Goal: Transaction & Acquisition: Download file/media

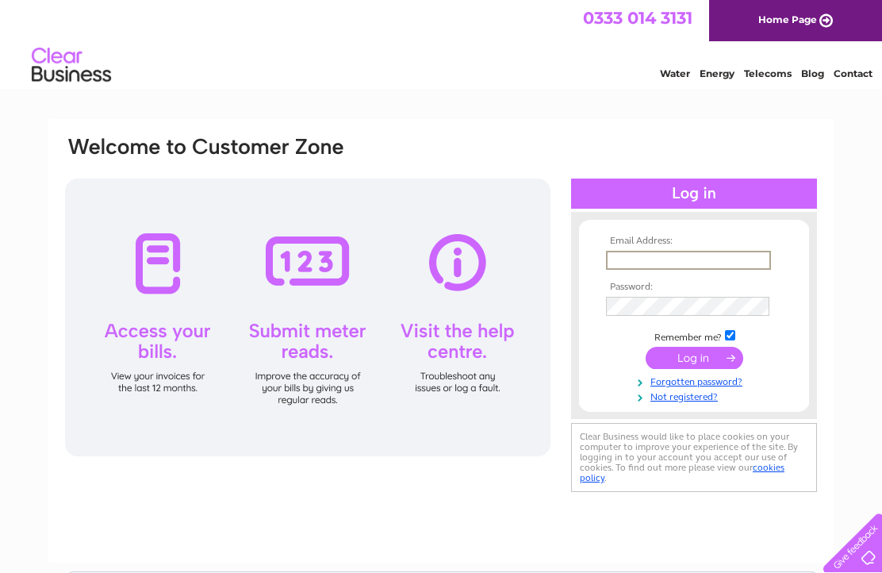
type input "[PERSON_NAME][EMAIL_ADDRESS][DOMAIN_NAME]"
click at [694, 366] on input "submit" at bounding box center [694, 356] width 98 height 22
click at [689, 362] on input "submit" at bounding box center [694, 356] width 98 height 22
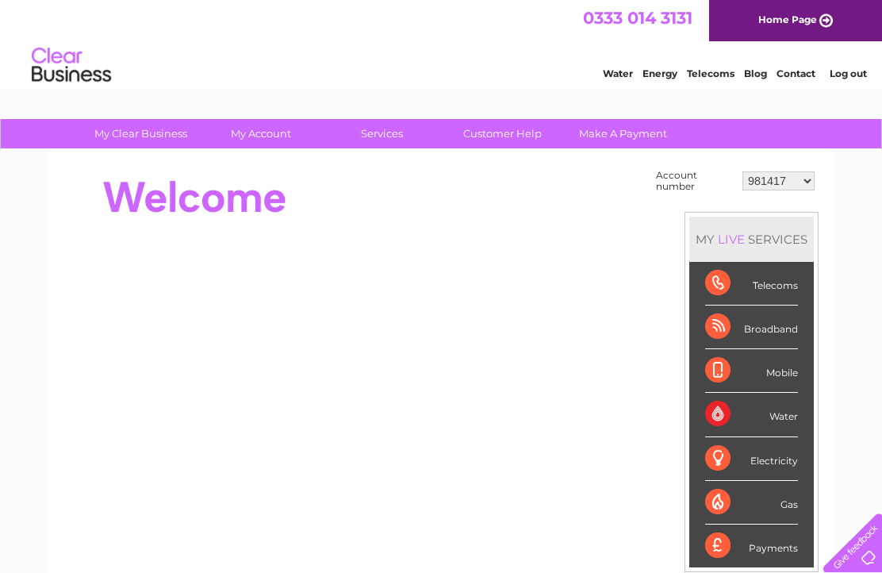
click at [806, 171] on select "981417 30277593" at bounding box center [778, 180] width 72 height 19
select select "30277593"
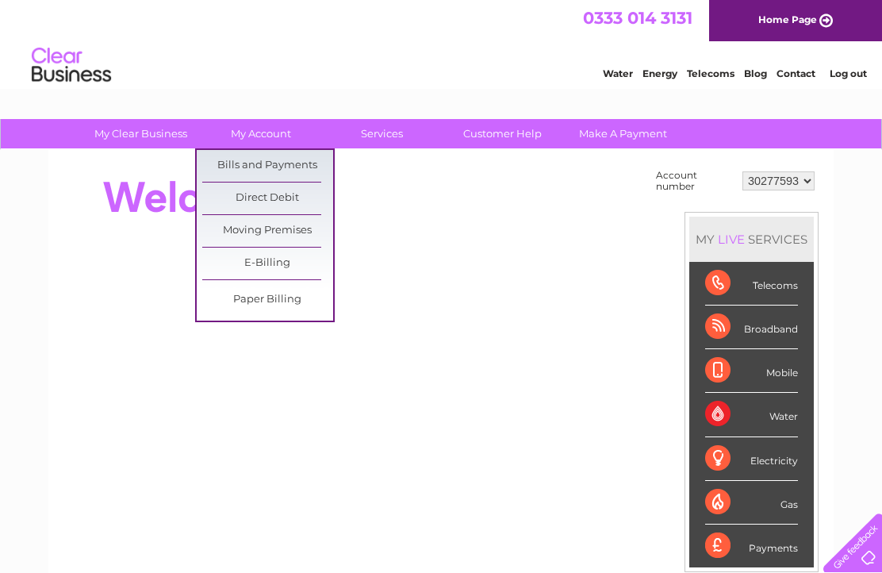
click at [267, 161] on link "Bills and Payments" at bounding box center [267, 166] width 131 height 32
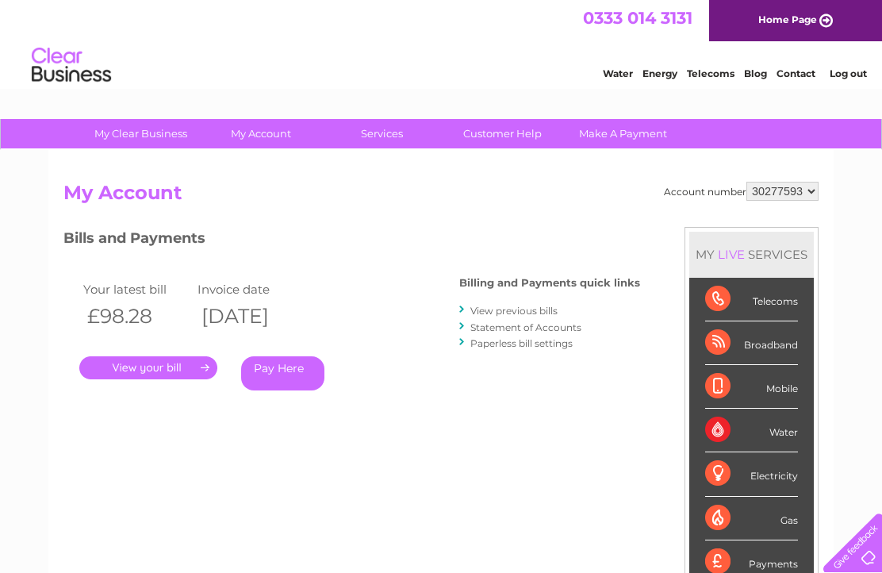
click at [149, 369] on link "." at bounding box center [148, 367] width 138 height 23
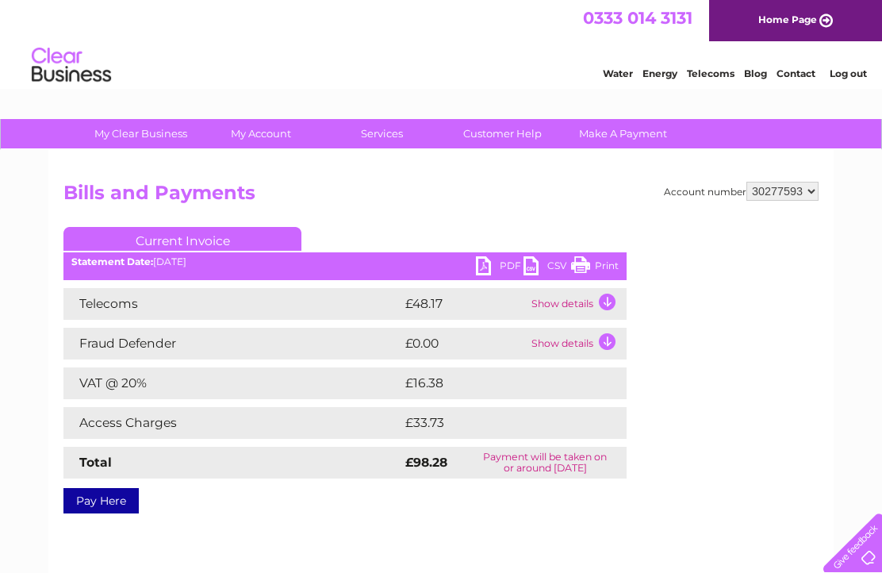
click at [604, 303] on td "Show details" at bounding box center [576, 304] width 99 height 32
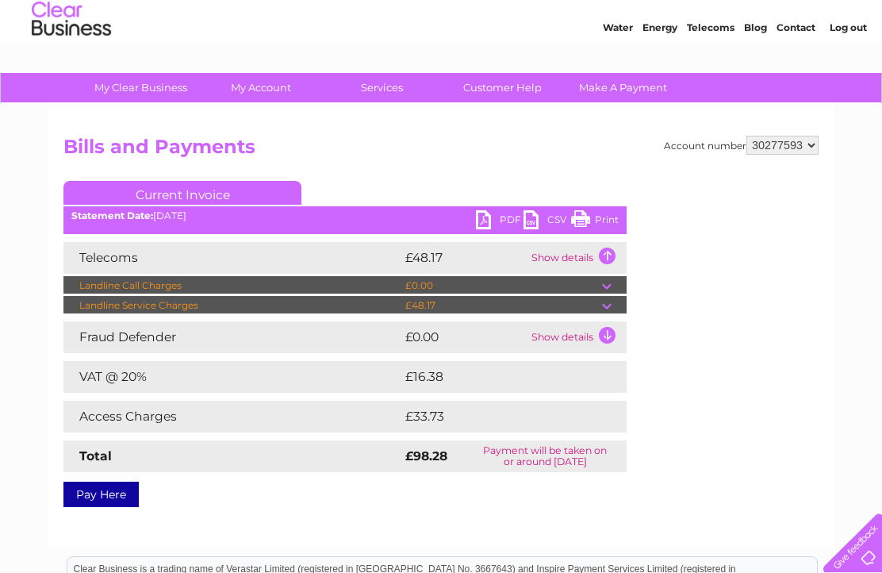
scroll to position [45, 0]
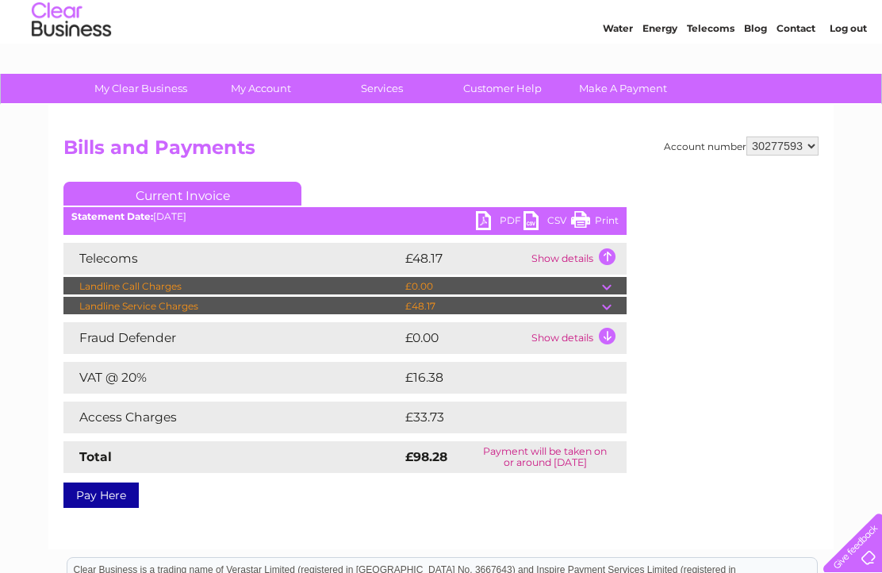
click at [538, 220] on link "CSV" at bounding box center [547, 222] width 48 height 23
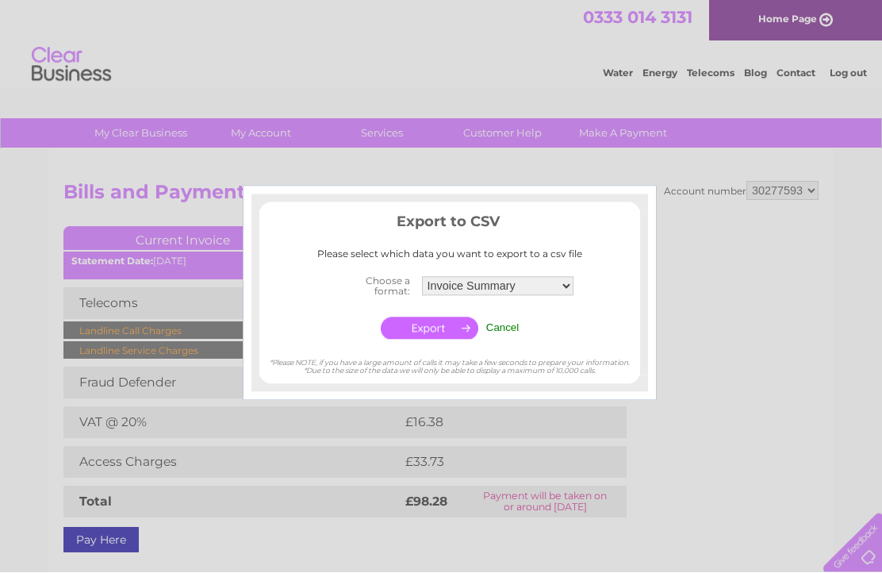
scroll to position [55, 0]
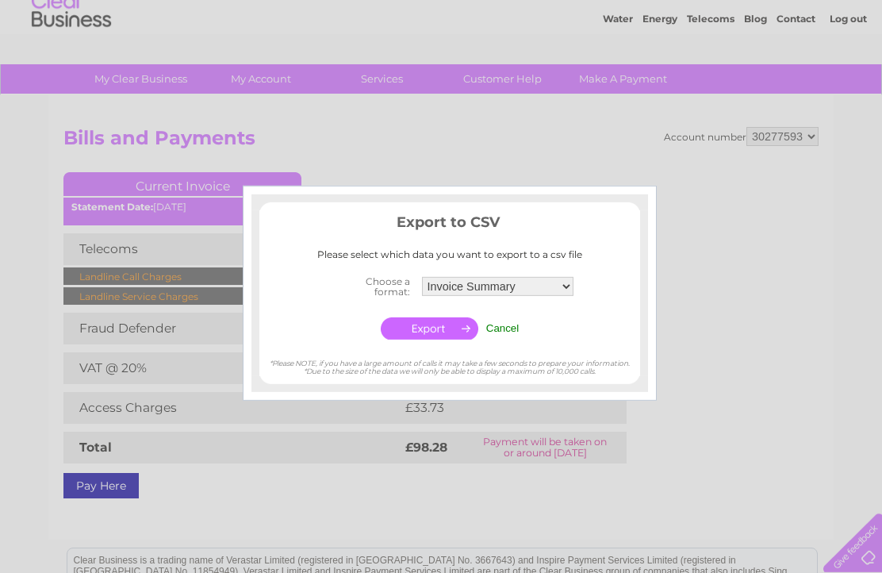
click at [733, 388] on div at bounding box center [441, 286] width 882 height 573
click at [510, 329] on input "Cancel" at bounding box center [502, 328] width 33 height 12
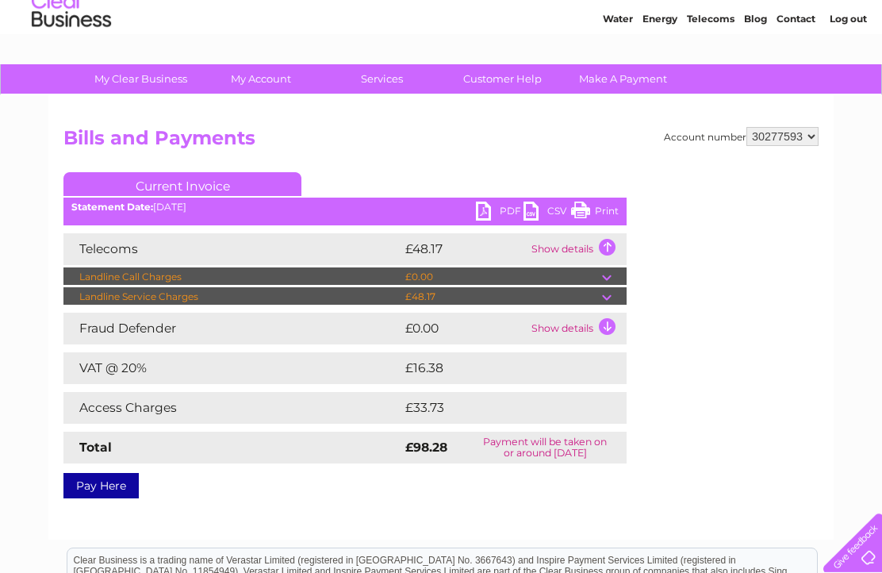
click at [491, 210] on link "PDF" at bounding box center [500, 212] width 48 height 23
